Goal: Information Seeking & Learning: Learn about a topic

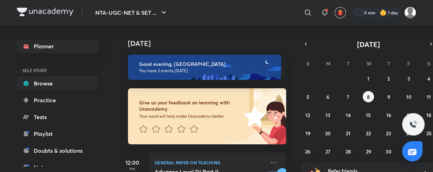
click at [49, 77] on link "Browse" at bounding box center [57, 84] width 81 height 14
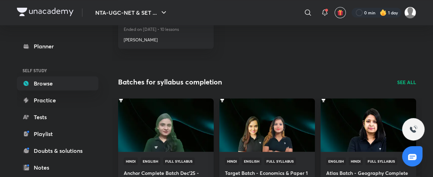
scroll to position [188, 0]
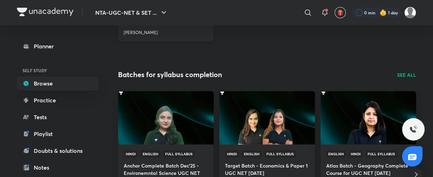
click at [172, 27] on p "Ended on [DATE] • 10 lessons" at bounding box center [166, 22] width 84 height 9
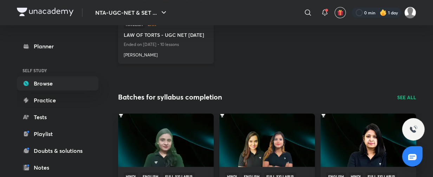
scroll to position [143, 0]
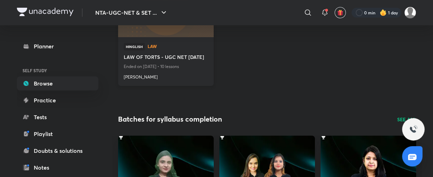
click at [177, 43] on div "Hinglish Law" at bounding box center [166, 48] width 84 height 11
click at [201, 59] on h4 "LAW OF TORTS - UGC NET [DATE]" at bounding box center [166, 57] width 84 height 9
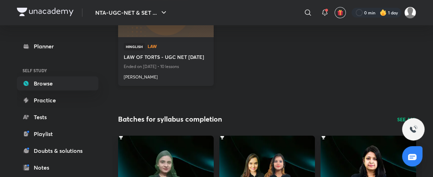
click at [201, 59] on h4 "LAW OF TORTS - UGC NET [DATE]" at bounding box center [166, 57] width 84 height 9
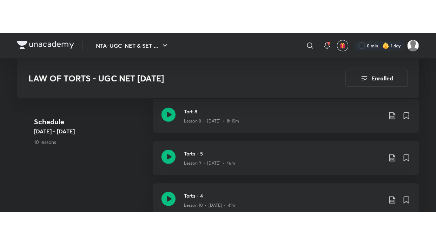
scroll to position [618, 0]
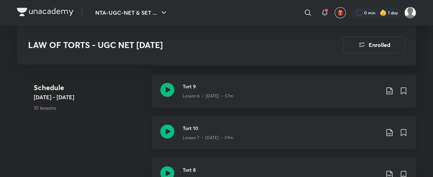
click at [208, 132] on div "Lesson 7 • [DATE] • 59m" at bounding box center [281, 136] width 197 height 9
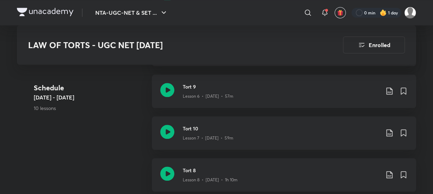
click at [351, 177] on iframe at bounding box center [216, 97] width 433 height 194
